Goal: Task Accomplishment & Management: Manage account settings

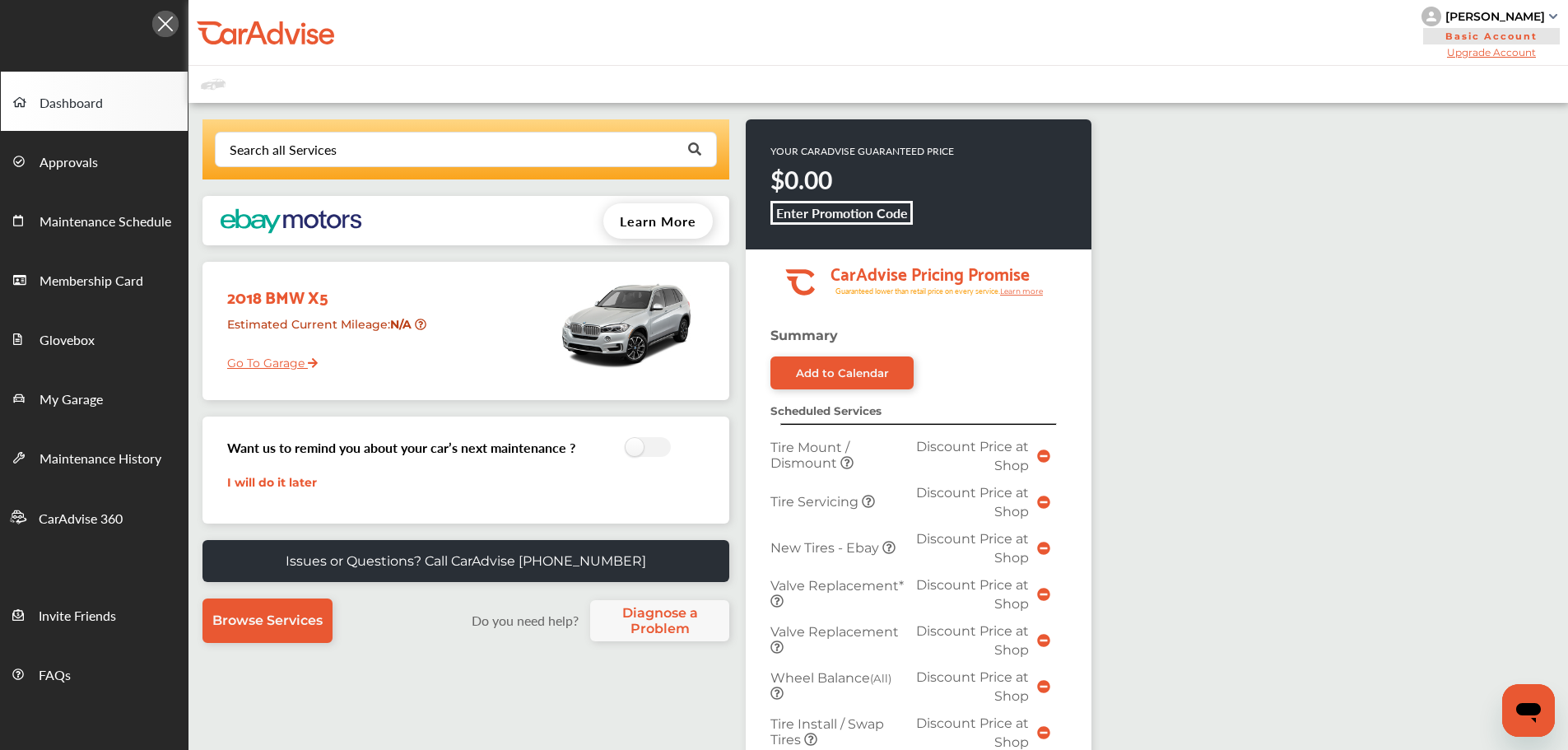
click at [270, 368] on link "Go To Garage" at bounding box center [266, 359] width 103 height 31
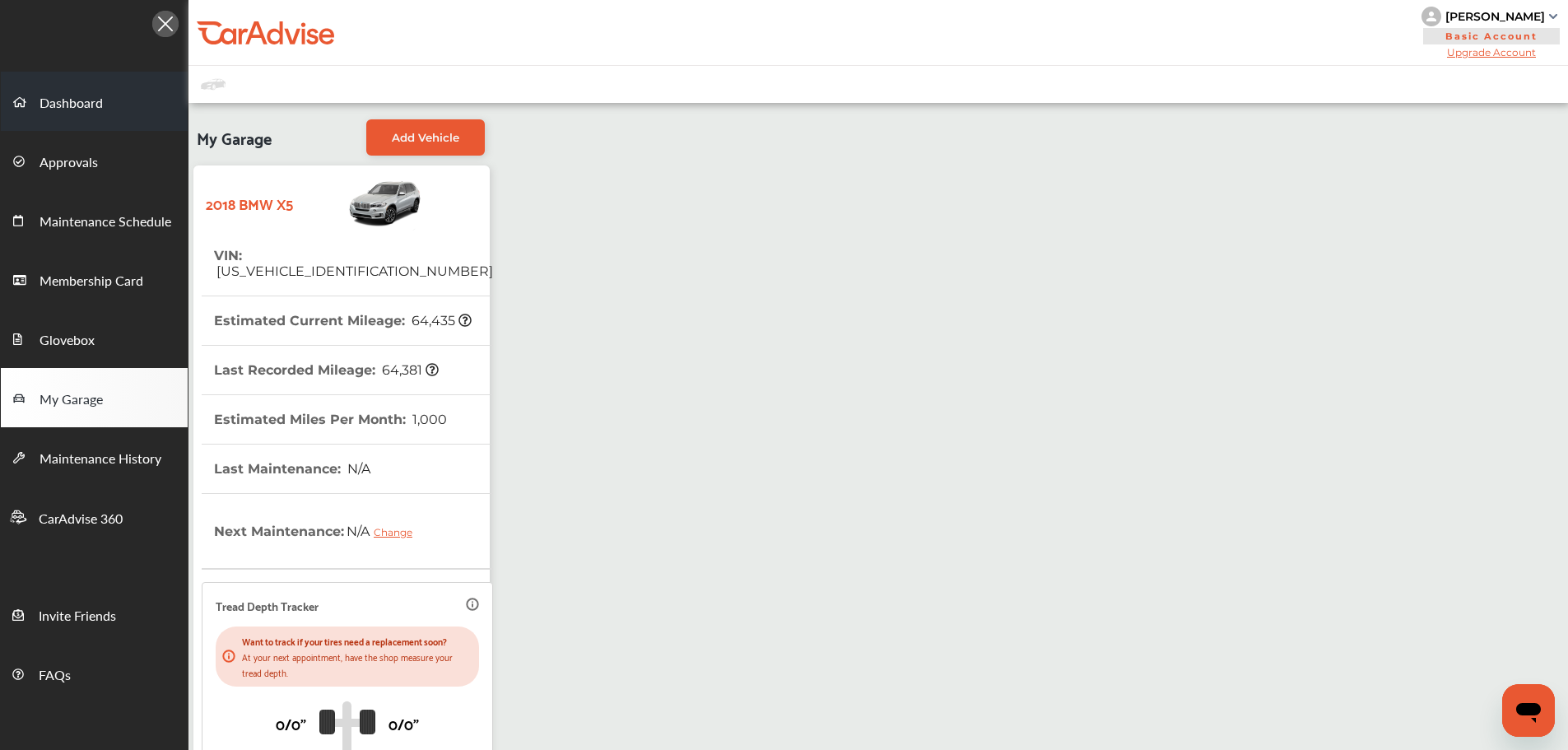
click at [54, 101] on span "Dashboard" at bounding box center [71, 104] width 63 height 21
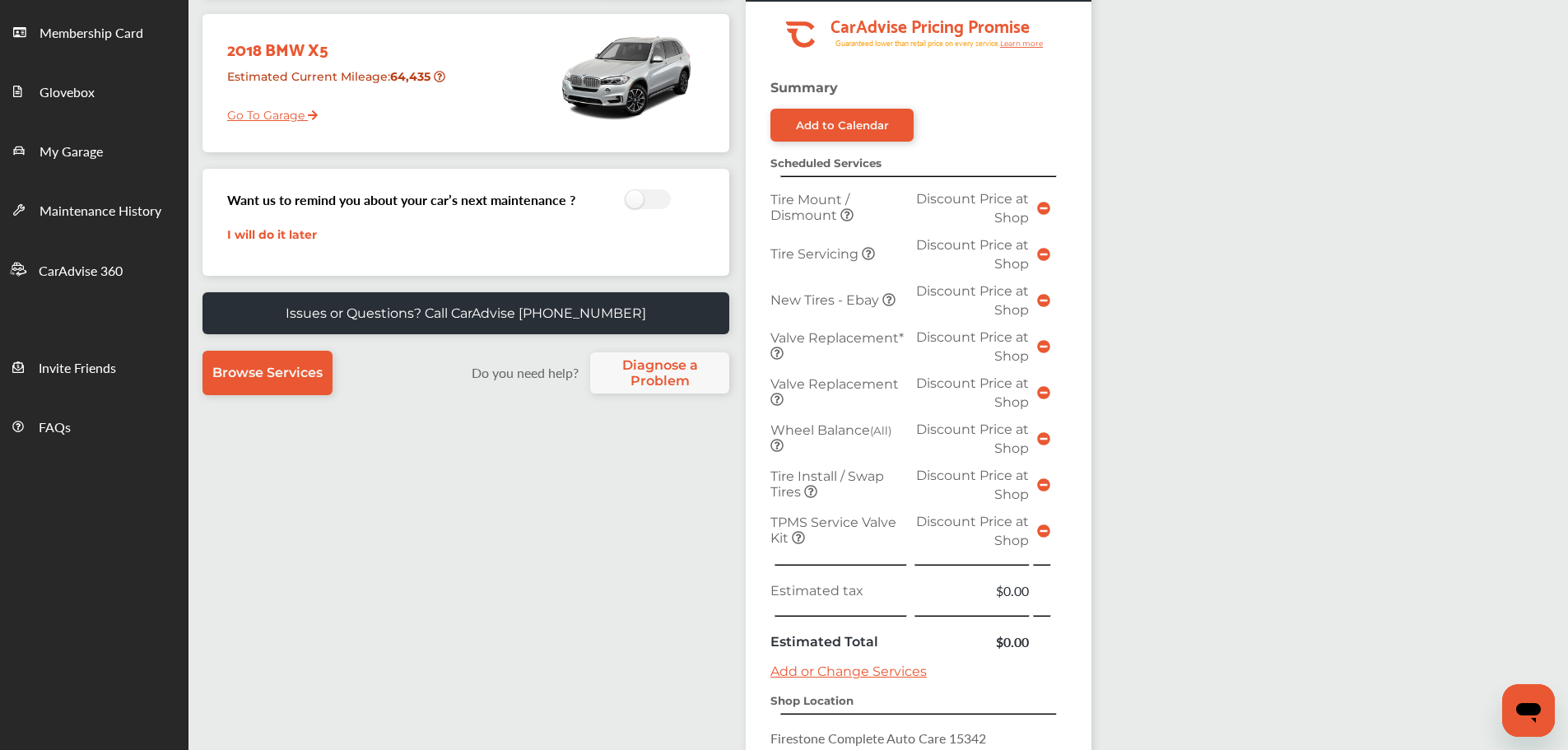
scroll to position [574, 0]
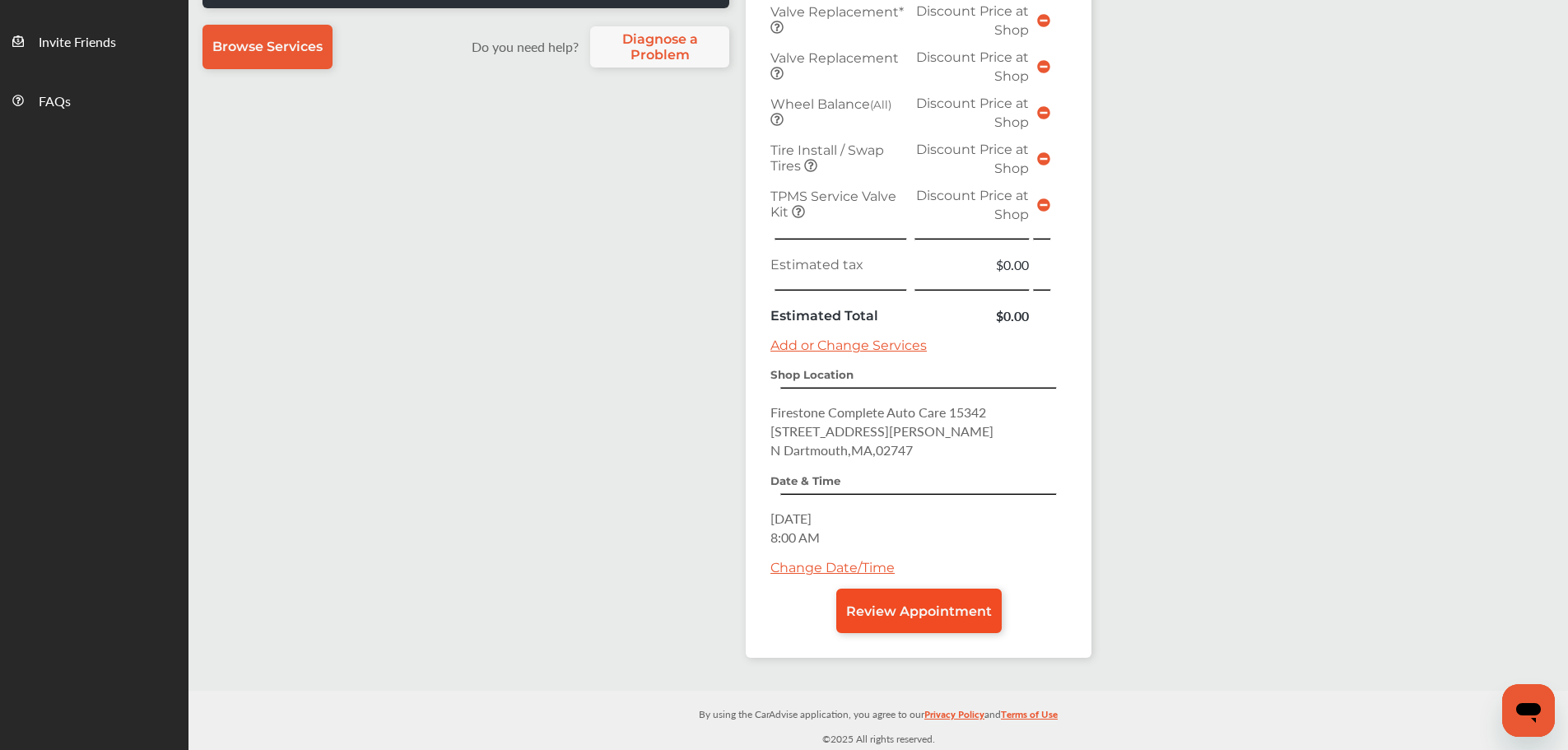
click at [951, 615] on span "Review Appointment" at bounding box center [919, 611] width 146 height 16
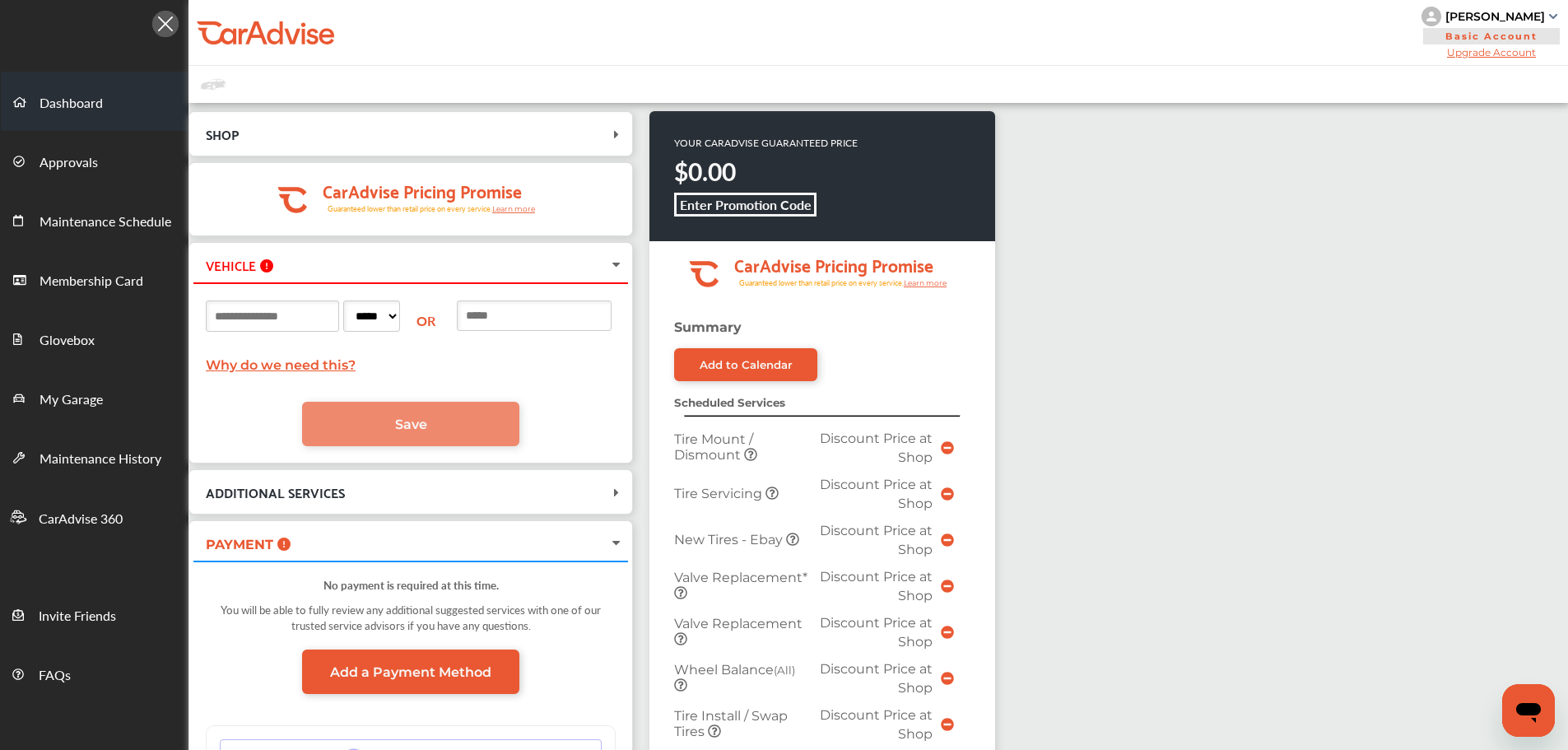
click at [52, 112] on span "Dashboard" at bounding box center [71, 104] width 63 height 21
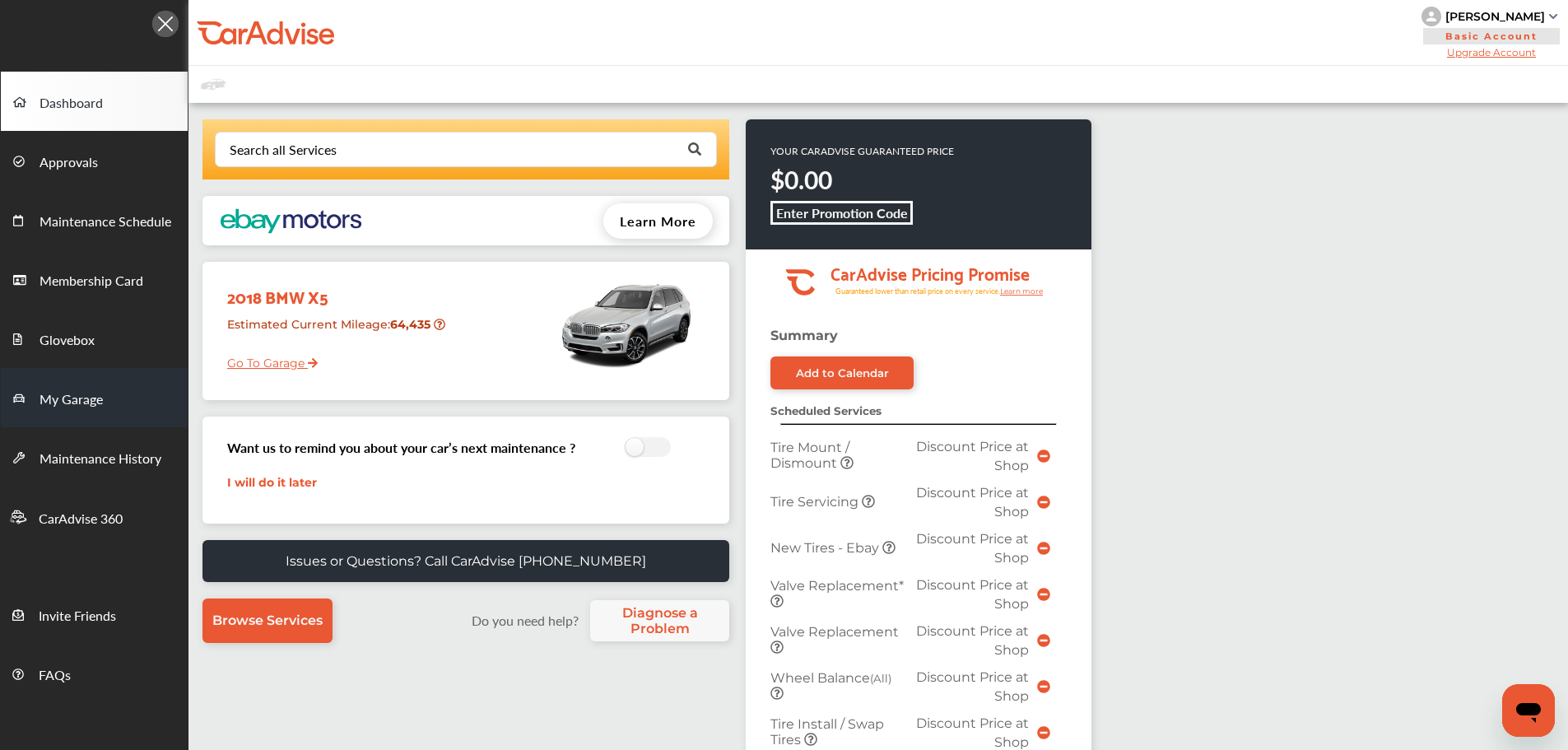
click at [77, 399] on span "My Garage" at bounding box center [71, 400] width 63 height 21
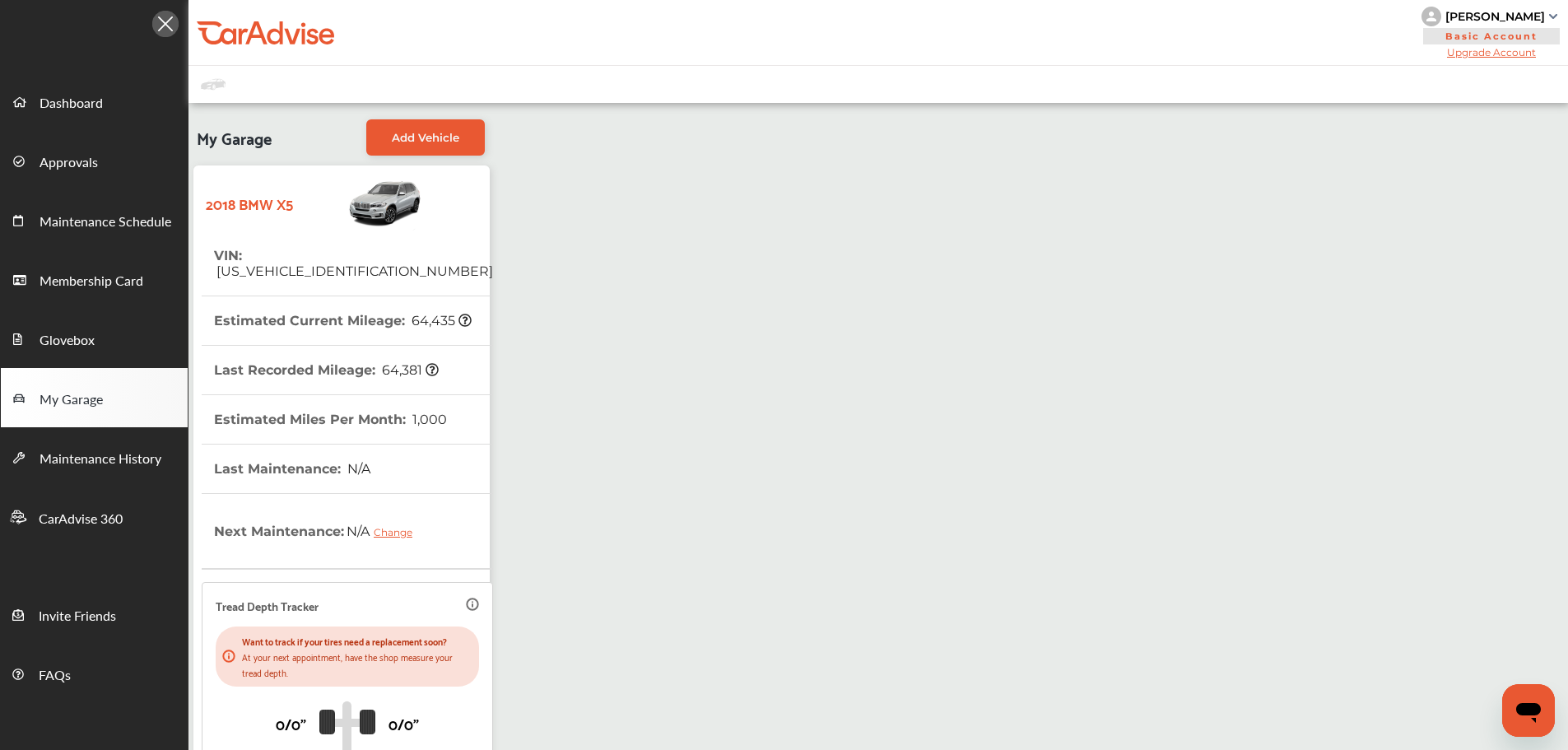
click at [285, 264] on span "[US_VEHICLE_IDENTIFICATION_NUMBER]" at bounding box center [354, 271] width 279 height 16
copy span "[US_VEHICLE_IDENTIFICATION_NUMBER]"
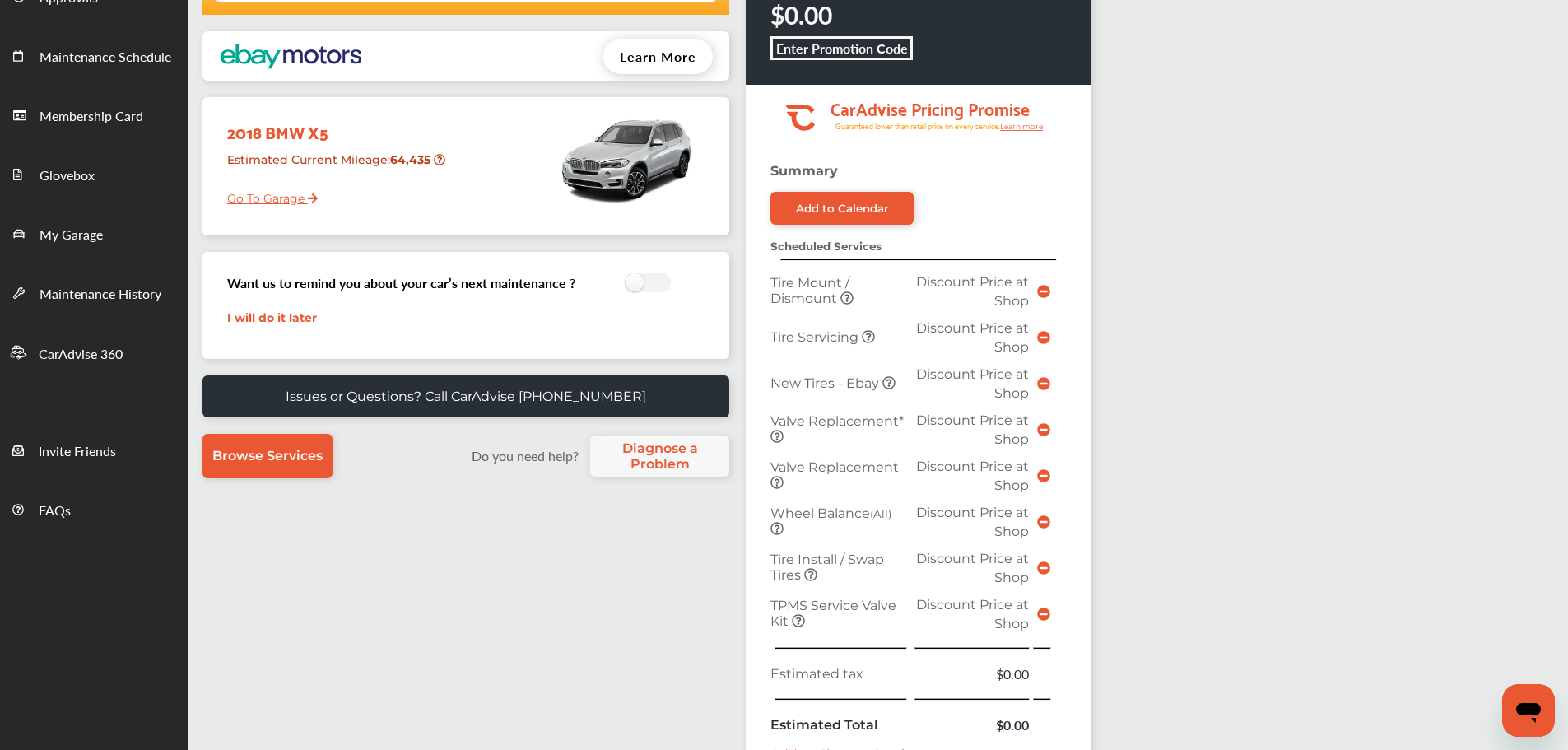
scroll to position [494, 0]
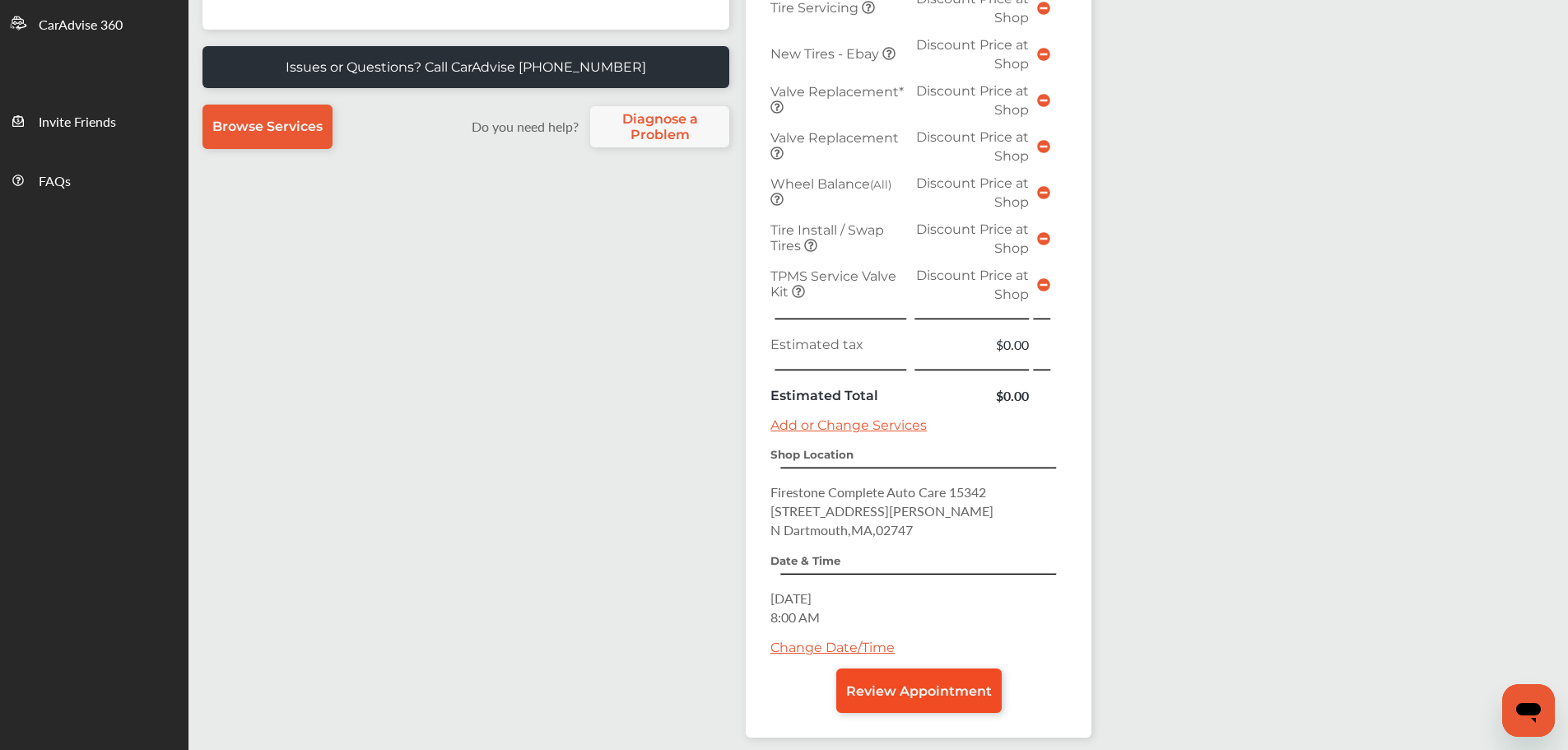
click at [925, 712] on link "Review Appointment" at bounding box center [919, 691] width 166 height 45
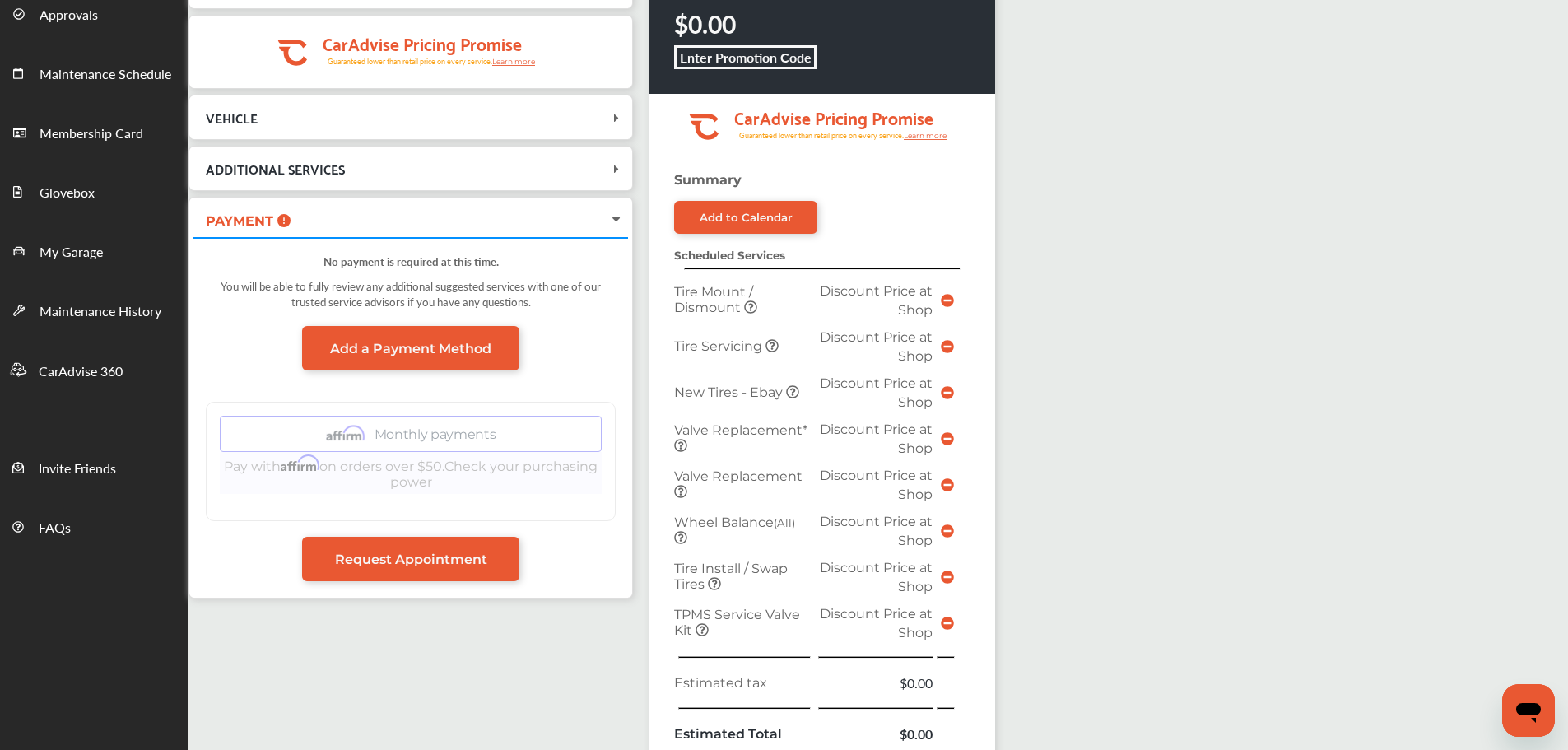
scroll to position [557, 0]
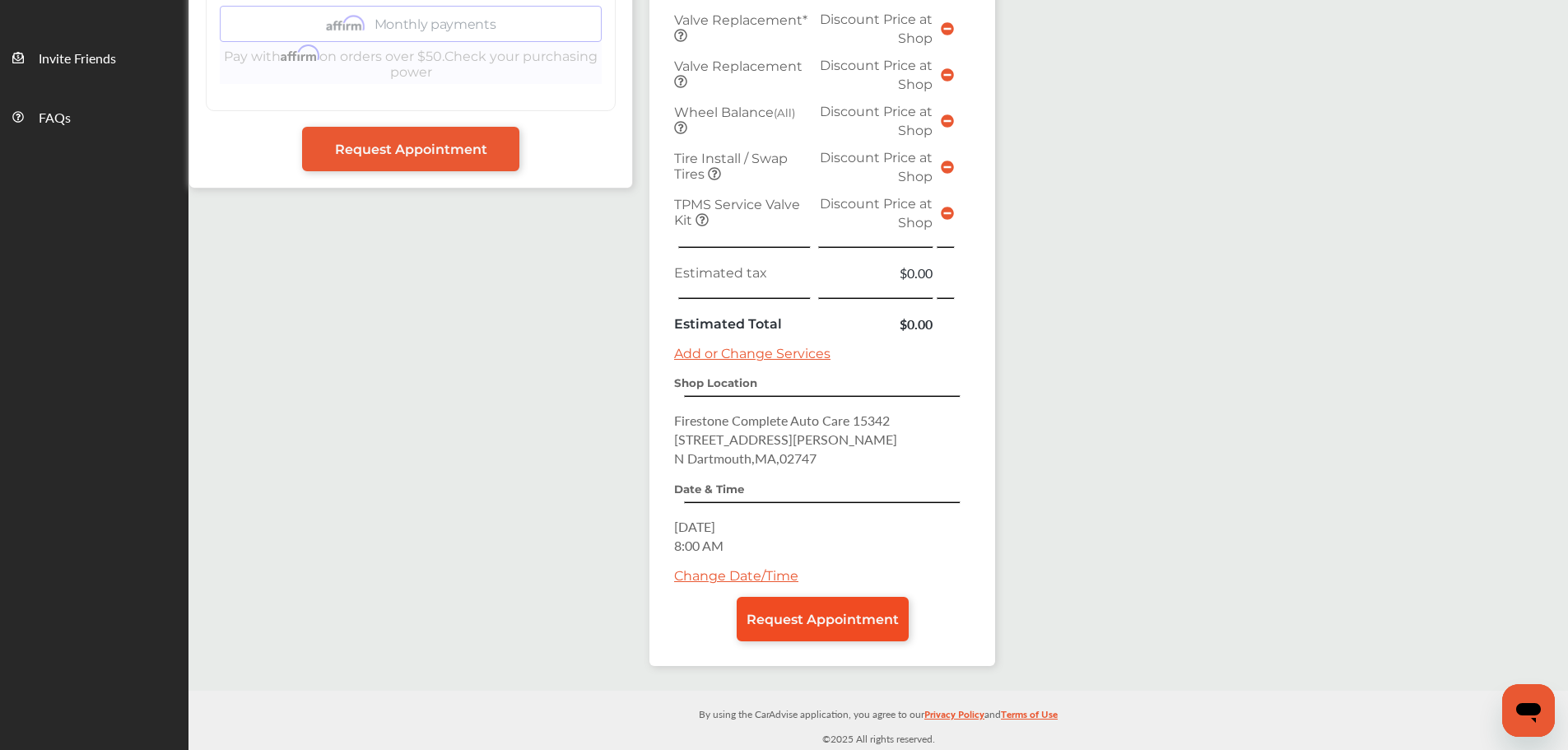
click at [886, 626] on span "Request Appointment" at bounding box center [823, 619] width 153 height 16
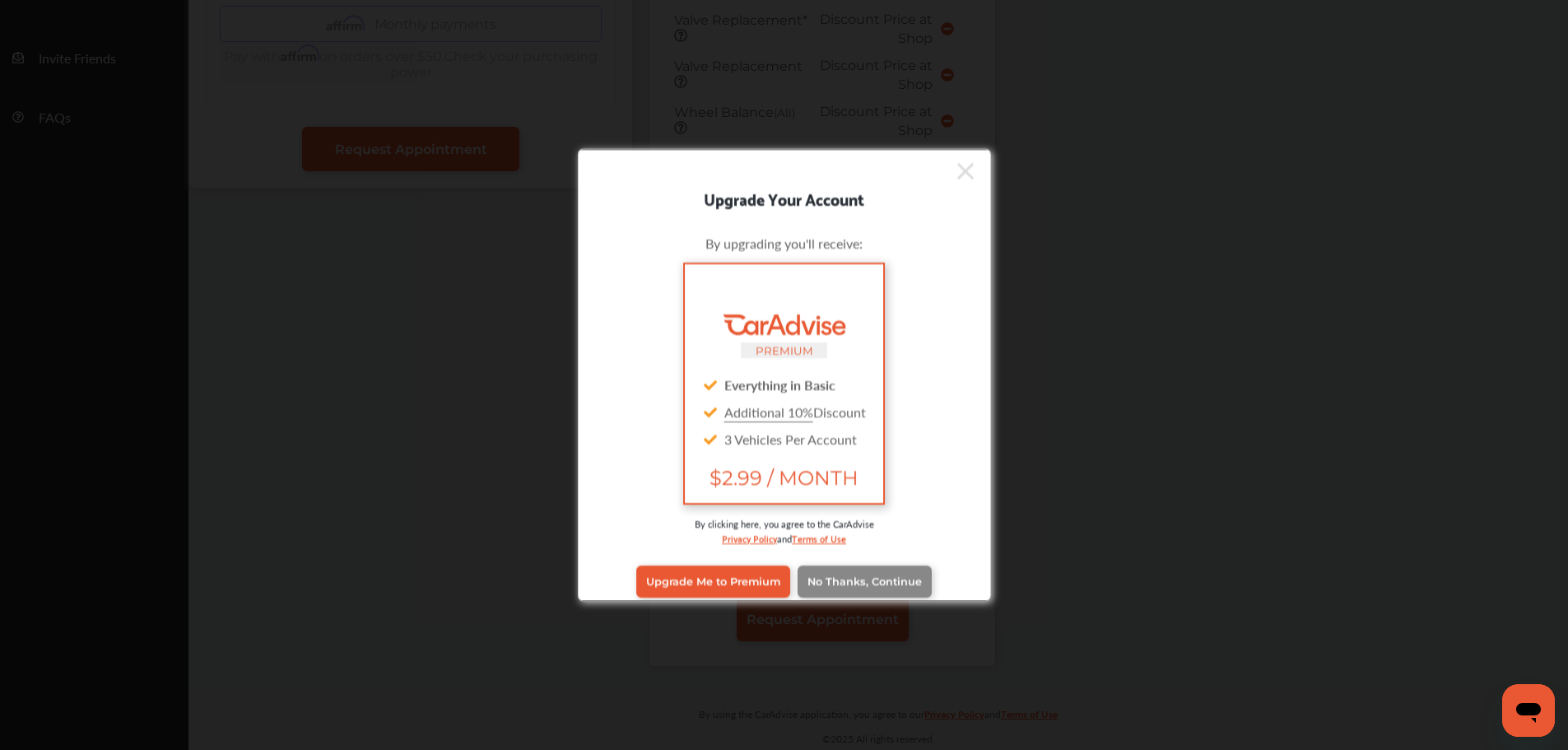
click at [848, 573] on link "No Thanks, Continue" at bounding box center [865, 581] width 134 height 31
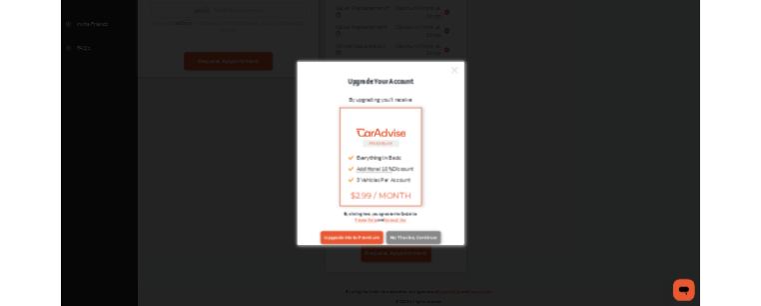
scroll to position [0, 0]
